Goal: Check status: Check status

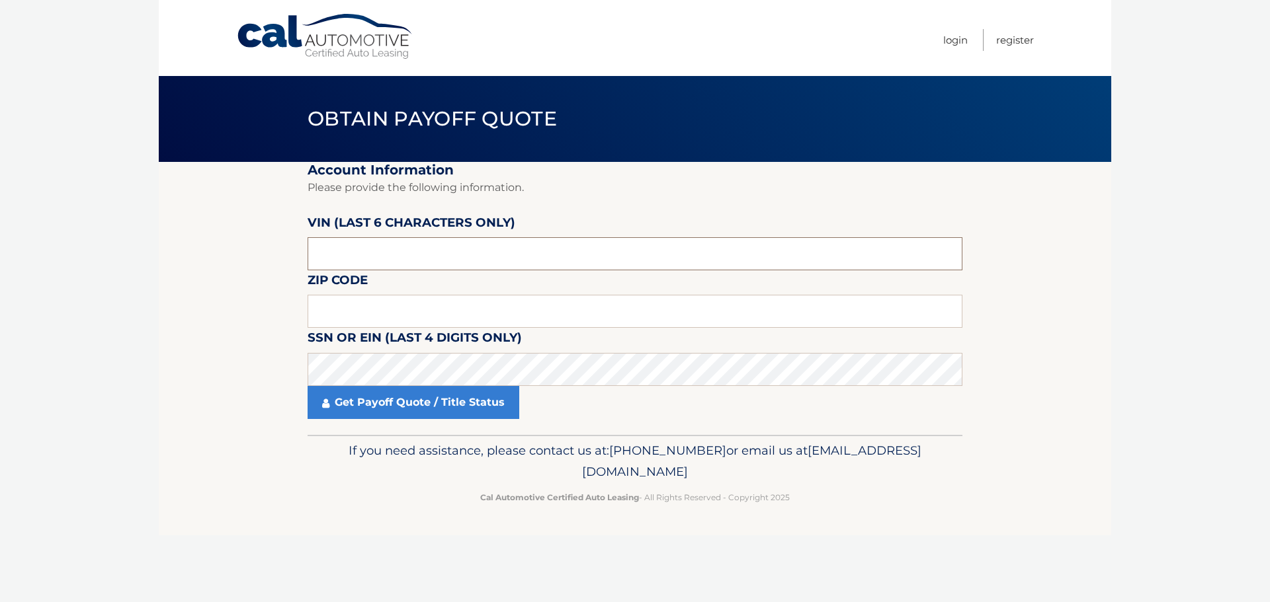
click at [388, 262] on input "text" at bounding box center [634, 253] width 655 height 33
drag, startPoint x: 388, startPoint y: 262, endPoint x: 308, endPoint y: 268, distance: 80.2
click at [308, 268] on input "text" at bounding box center [634, 253] width 655 height 33
click at [339, 303] on input "text" at bounding box center [634, 311] width 655 height 33
type input "11803"
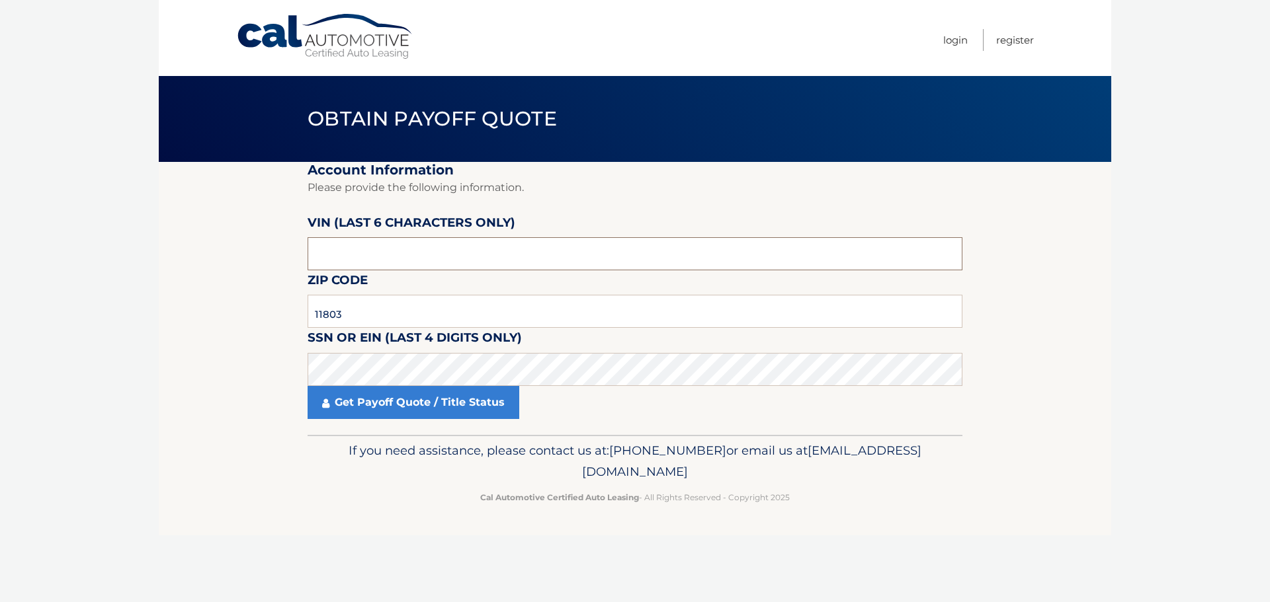
click at [350, 262] on input "text" at bounding box center [634, 253] width 655 height 33
drag, startPoint x: 372, startPoint y: 257, endPoint x: 261, endPoint y: 257, distance: 111.1
click at [261, 257] on section "Account Information Please provide the following information. VIN (last 6 chara…" at bounding box center [635, 298] width 952 height 273
type input "136924"
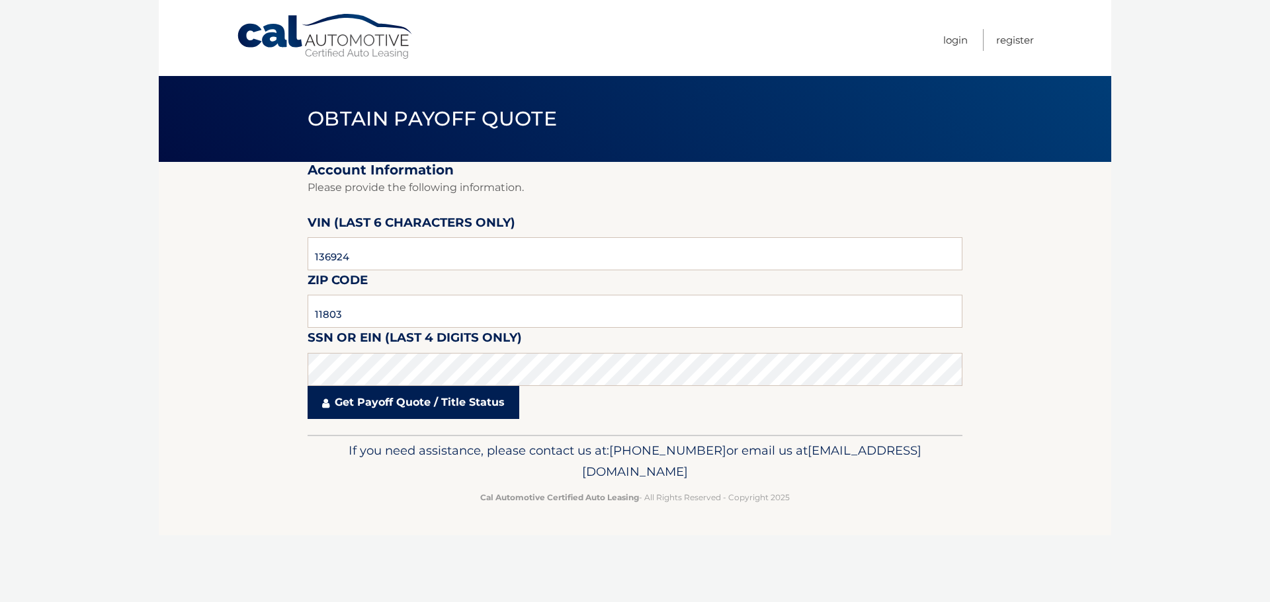
click at [437, 411] on link "Get Payoff Quote / Title Status" at bounding box center [413, 402] width 212 height 33
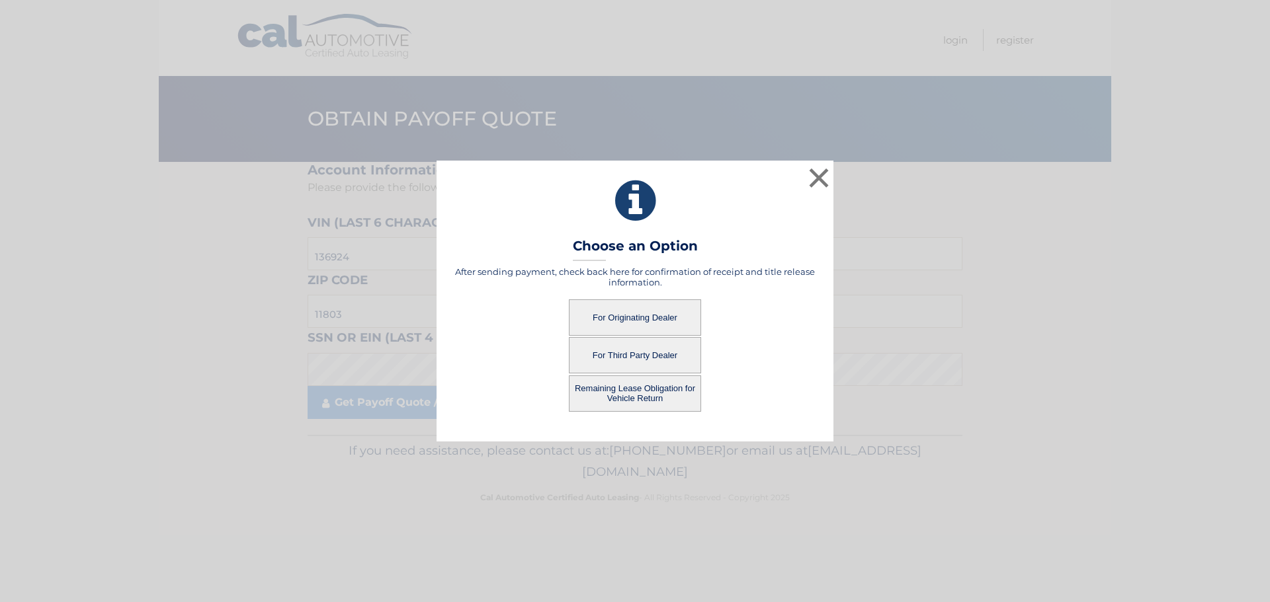
click at [645, 314] on button "For Originating Dealer" at bounding box center [635, 318] width 132 height 36
click at [648, 320] on button "For Originating Dealer" at bounding box center [635, 318] width 132 height 36
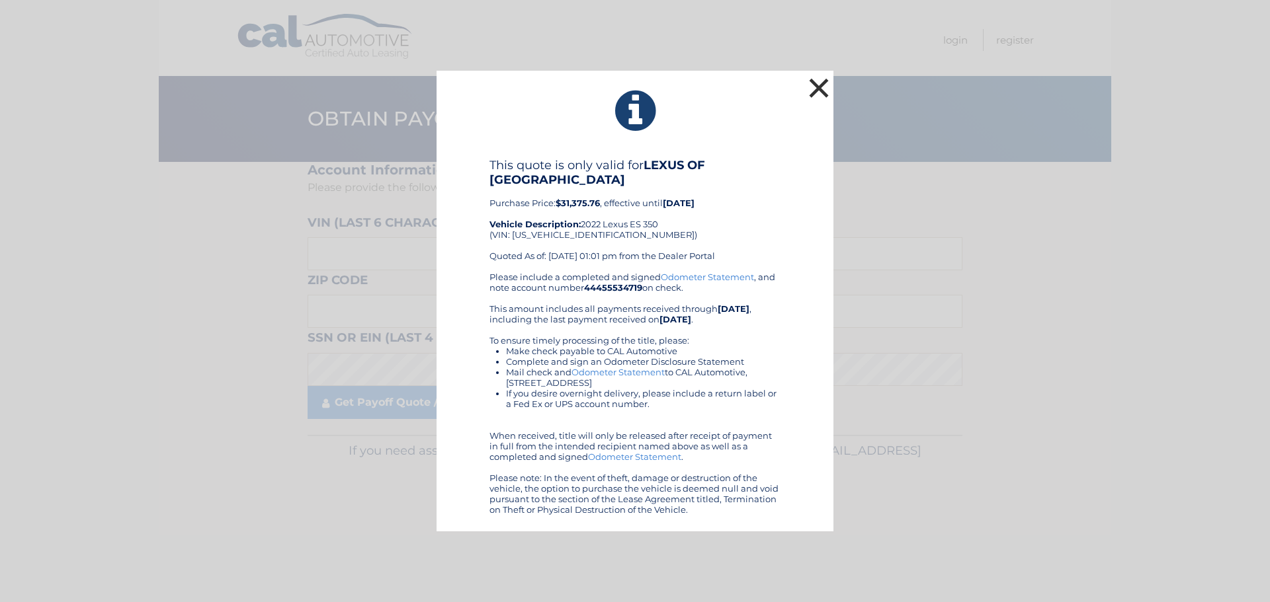
click at [817, 79] on button "×" at bounding box center [818, 88] width 26 height 26
